Goal: Information Seeking & Learning: Learn about a topic

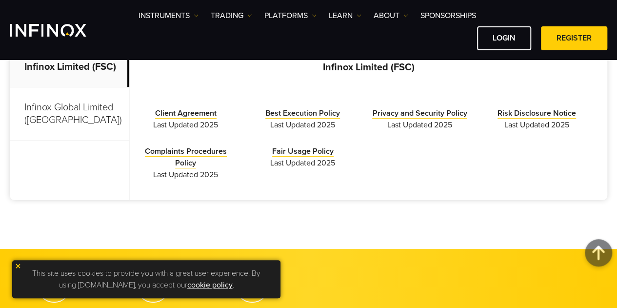
scroll to position [353, 0]
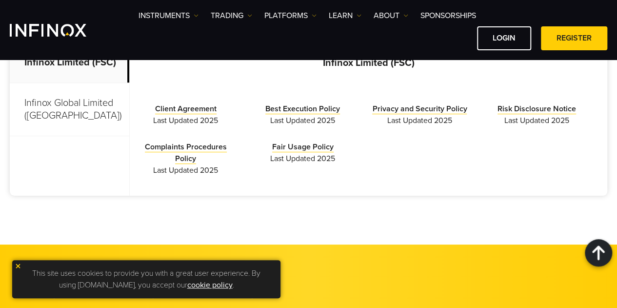
click at [14, 269] on div "This site uses cookies to provide you with a great user experience. By using in…" at bounding box center [146, 279] width 268 height 38
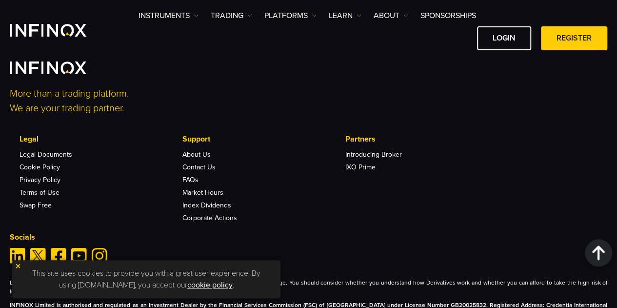
scroll to position [1868, 0]
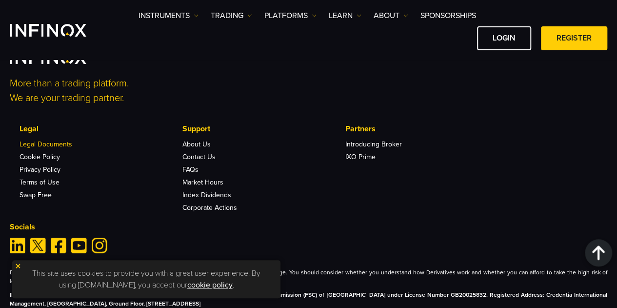
click at [58, 140] on link "Legal Documents" at bounding box center [45, 144] width 53 height 8
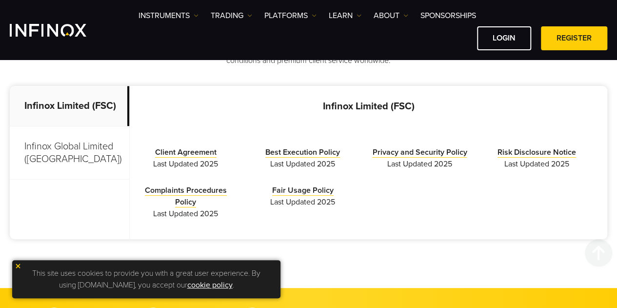
scroll to position [312, 0]
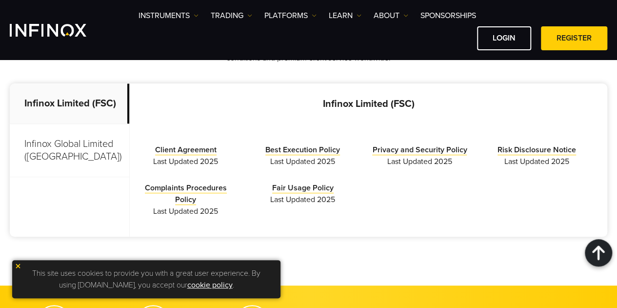
click at [402, 100] on p "Infinox Limited (FSC)" at bounding box center [368, 104] width 477 height 12
click at [19, 266] on img at bounding box center [18, 265] width 7 height 7
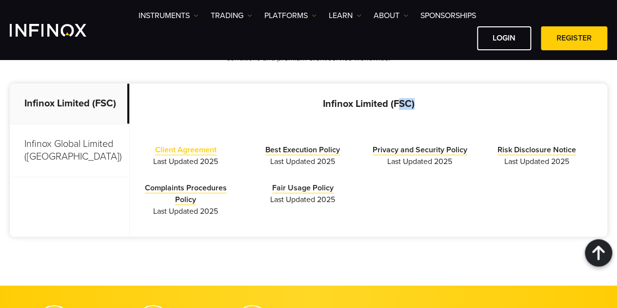
click at [203, 150] on link "Client Agreement" at bounding box center [185, 150] width 61 height 10
click at [211, 154] on link "Client Agreement" at bounding box center [185, 150] width 61 height 10
click at [219, 164] on span "Last Updated 2025" at bounding box center [186, 161] width 102 height 12
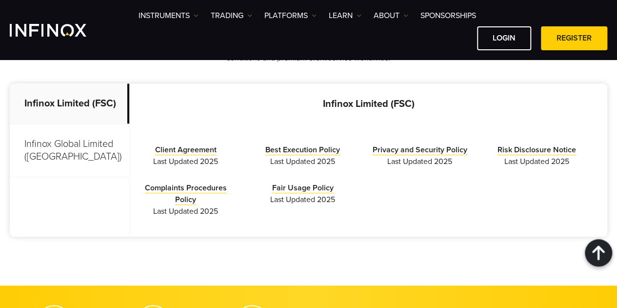
click at [219, 164] on span "Last Updated 2025" at bounding box center [186, 161] width 102 height 12
click at [208, 154] on link "Client Agreement" at bounding box center [185, 150] width 61 height 10
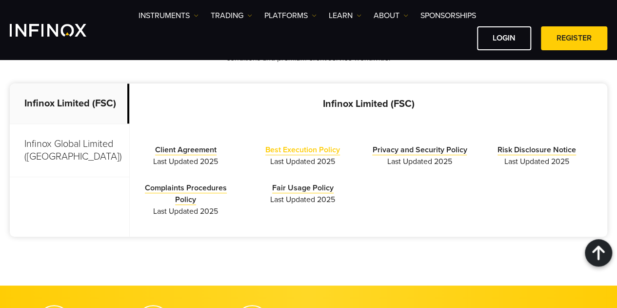
click at [304, 152] on link "Best Execution Policy" at bounding box center [302, 150] width 75 height 10
click at [417, 145] on link "Privacy and Security Policy" at bounding box center [419, 150] width 95 height 10
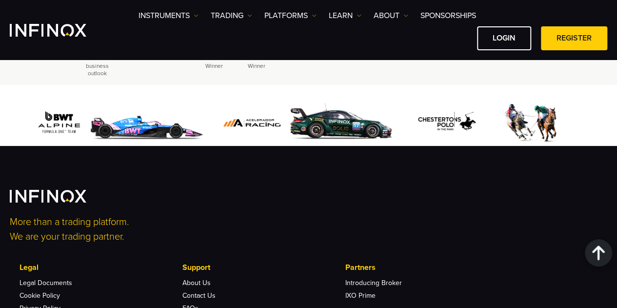
scroll to position [1732, 0]
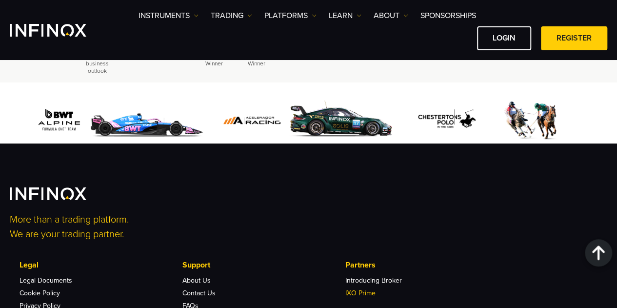
click at [360, 289] on link "IXO Prime" at bounding box center [360, 293] width 30 height 8
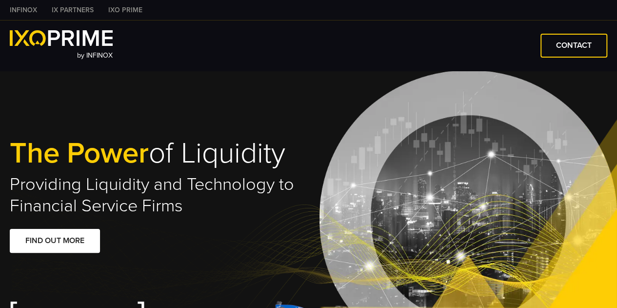
type input "****"
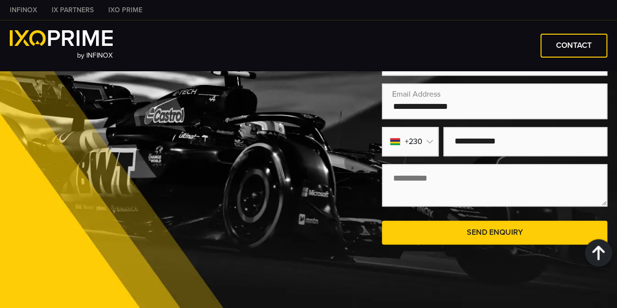
scroll to position [2209, 0]
